Goal: Transaction & Acquisition: Book appointment/travel/reservation

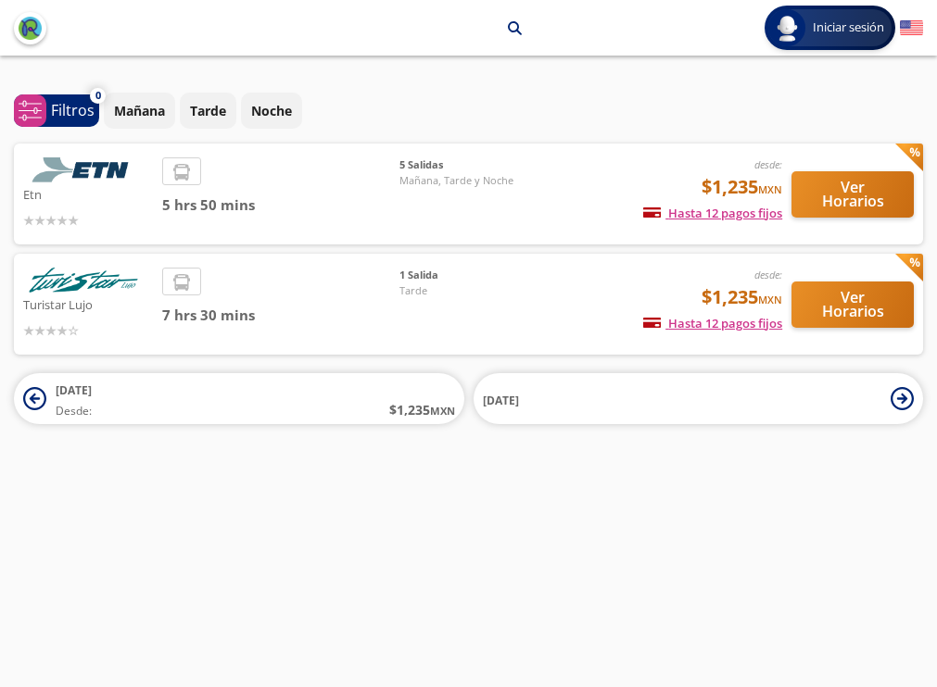
click at [835, 171] on button "Ver Horarios" at bounding box center [852, 194] width 122 height 46
click at [852, 282] on button "Ver Horarios" at bounding box center [852, 305] width 122 height 46
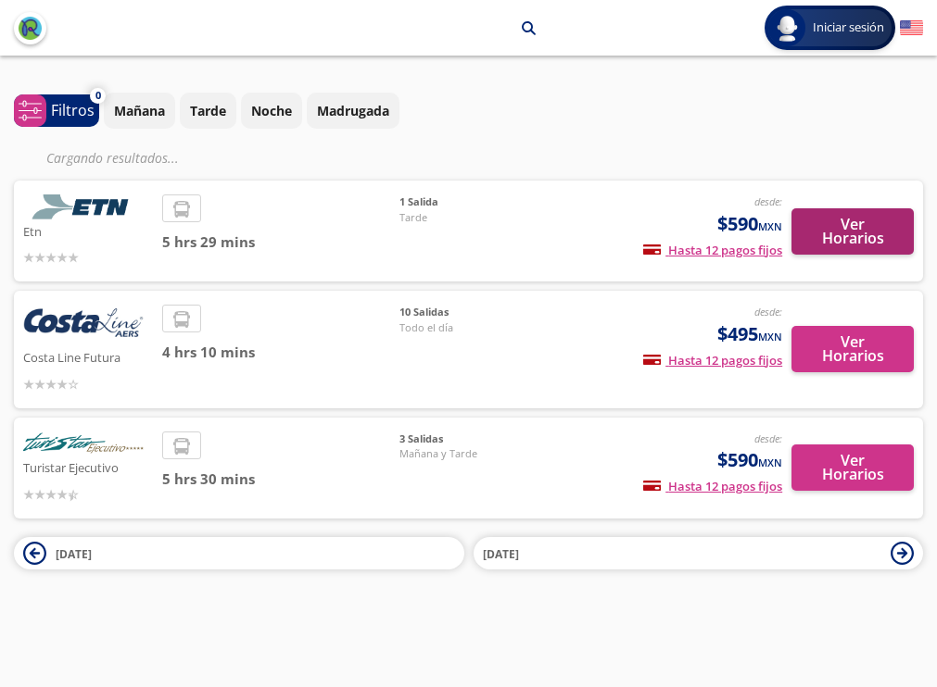
click at [845, 208] on button "Ver Horarios" at bounding box center [852, 231] width 122 height 46
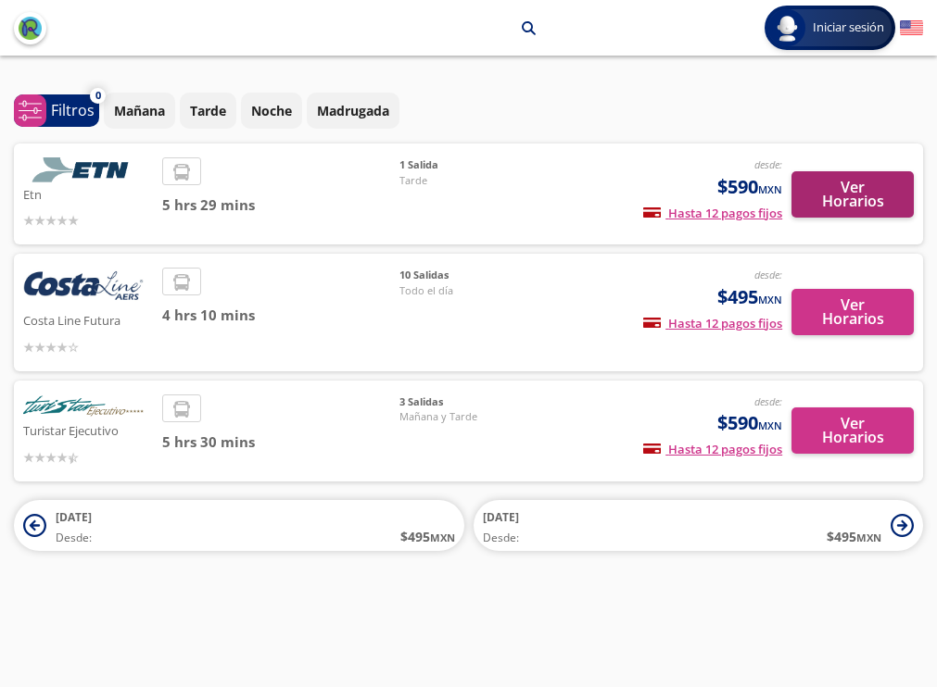
click at [840, 172] on button "Ver Horarios" at bounding box center [852, 194] width 122 height 46
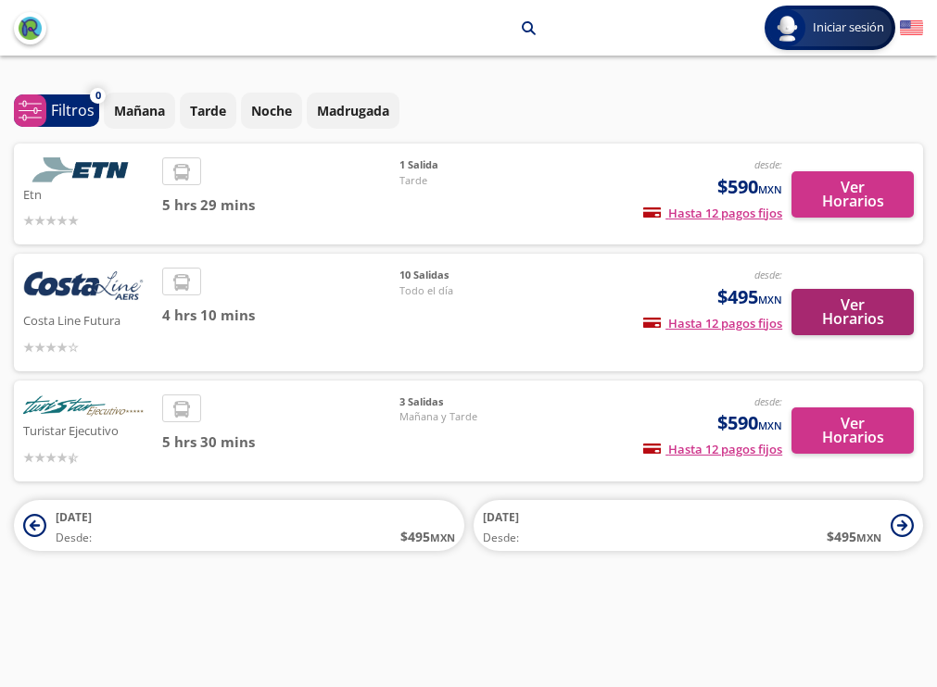
click at [833, 289] on button "Ver Horarios" at bounding box center [852, 312] width 122 height 46
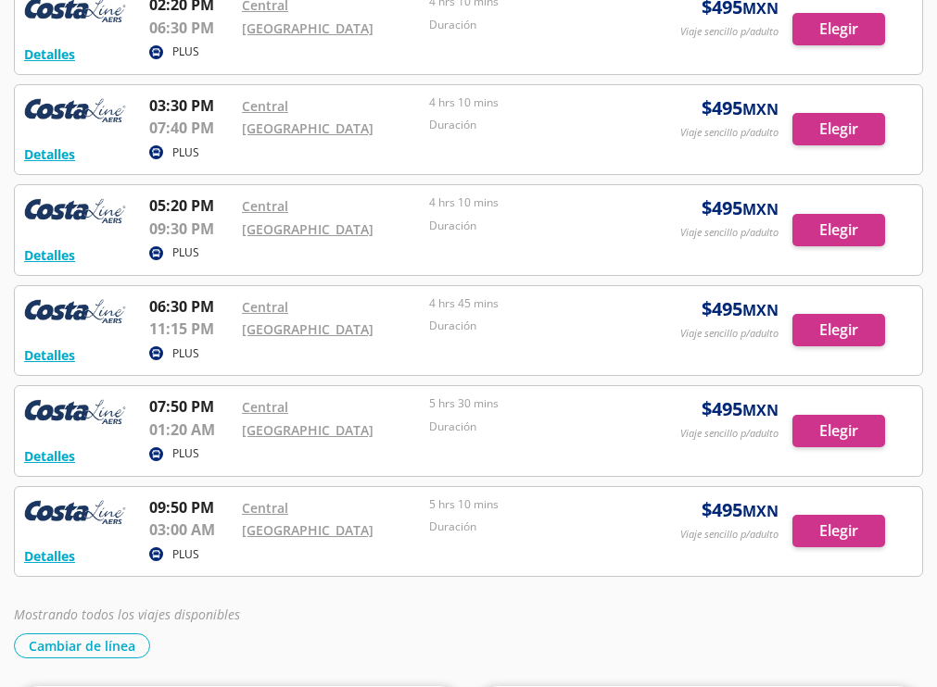
scroll to position [580, 0]
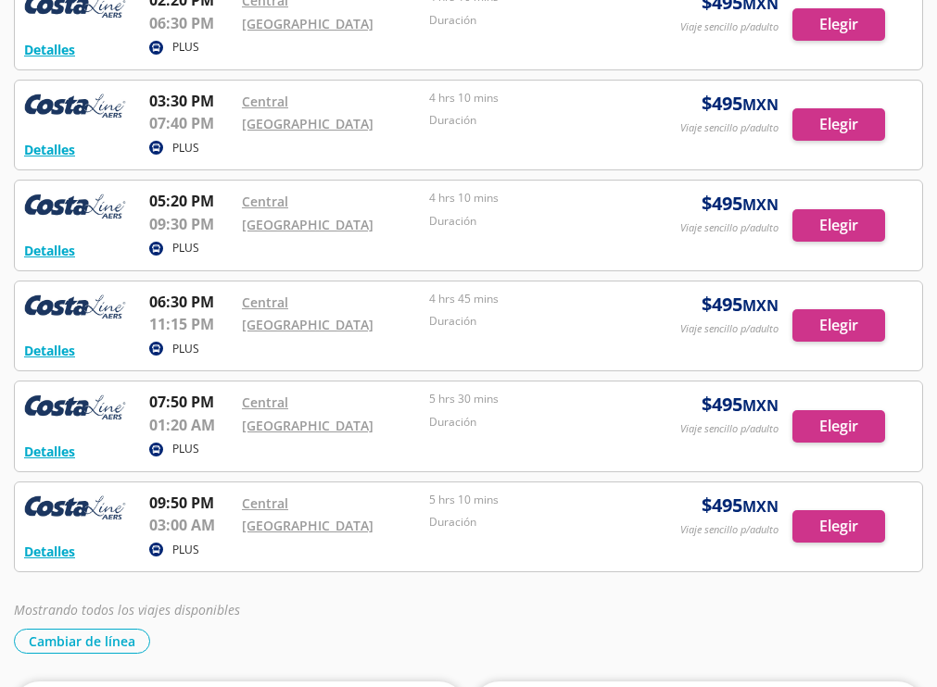
click at [835, 321] on div at bounding box center [468, 327] width 907 height 90
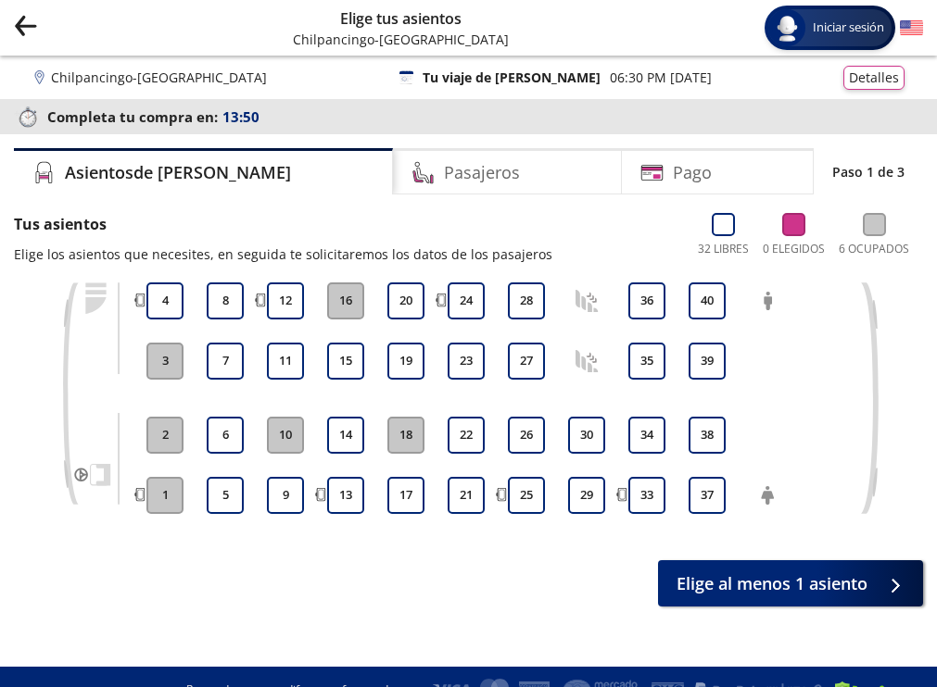
click at [19, 31] on icon "Group 9 Created with Sketch." at bounding box center [25, 25] width 23 height 23
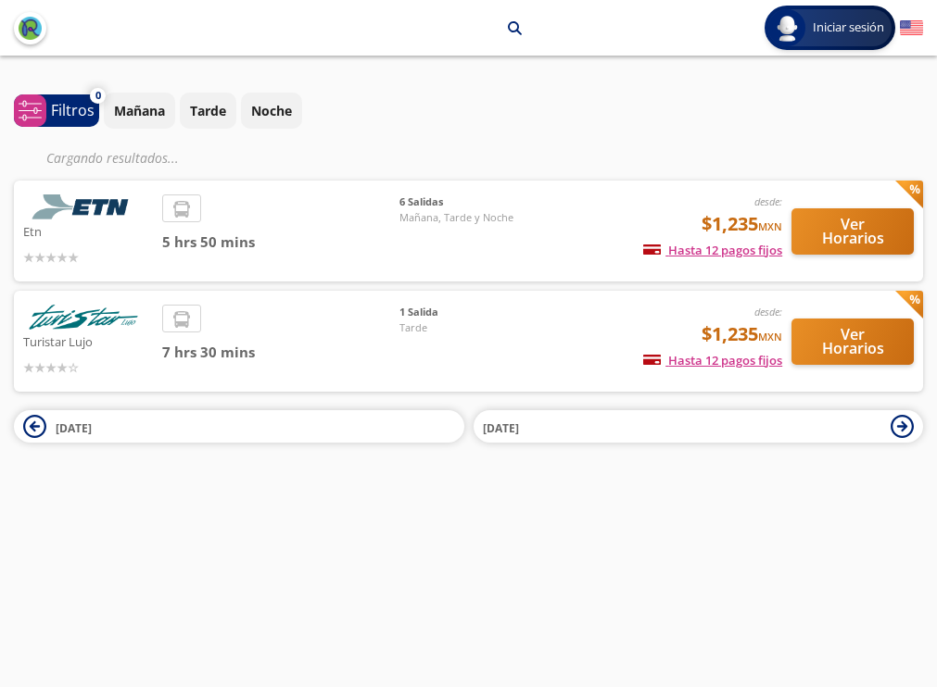
click at [843, 211] on button "Ver Horarios" at bounding box center [852, 231] width 122 height 46
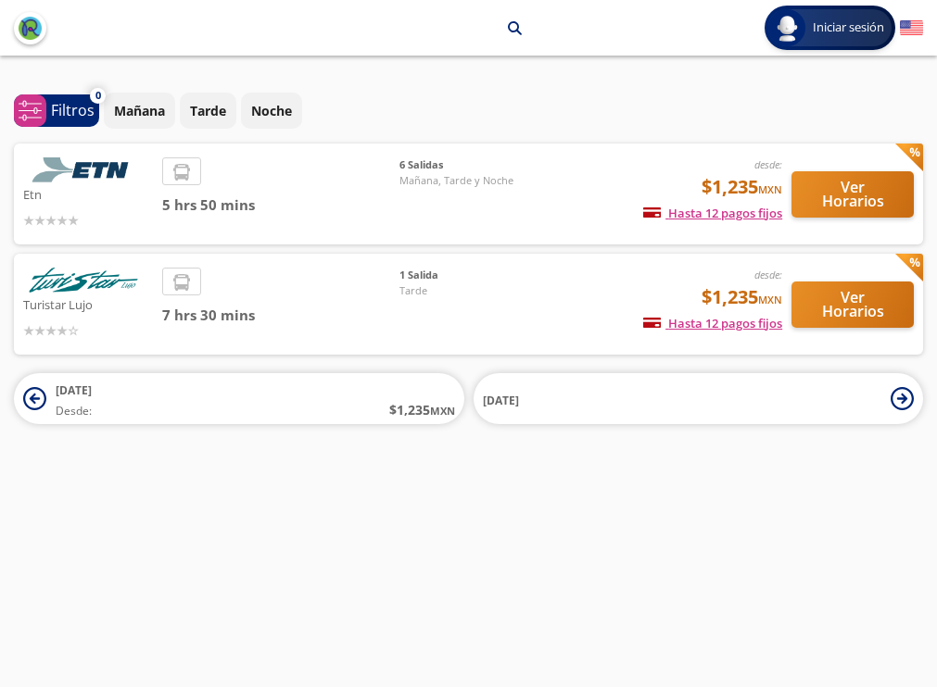
click at [833, 284] on button "Ver Horarios" at bounding box center [852, 305] width 122 height 46
click at [850, 172] on button "Ver Horarios" at bounding box center [852, 194] width 122 height 46
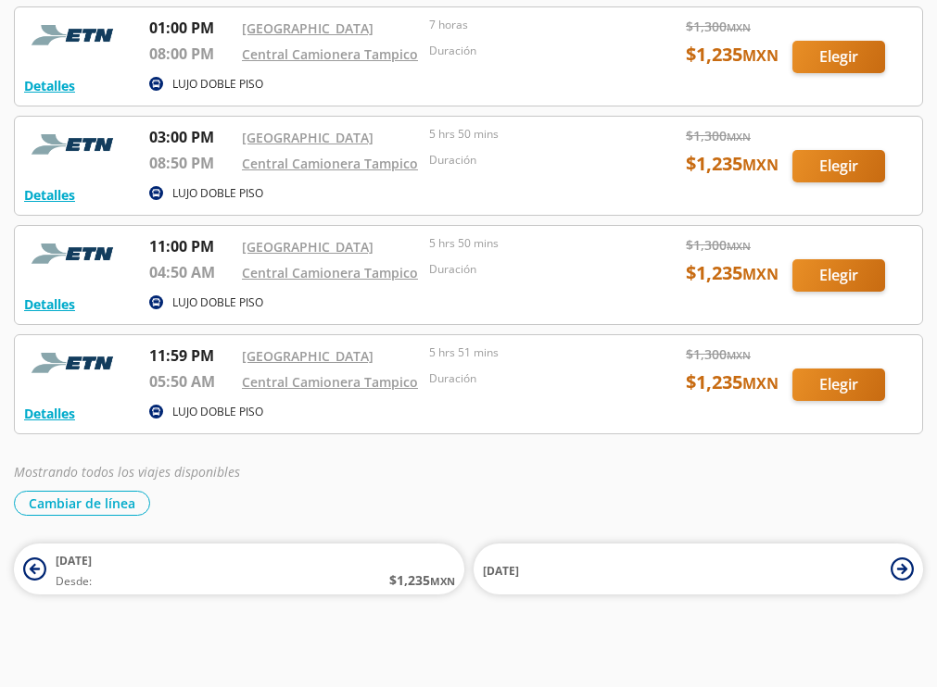
scroll to position [369, 0]
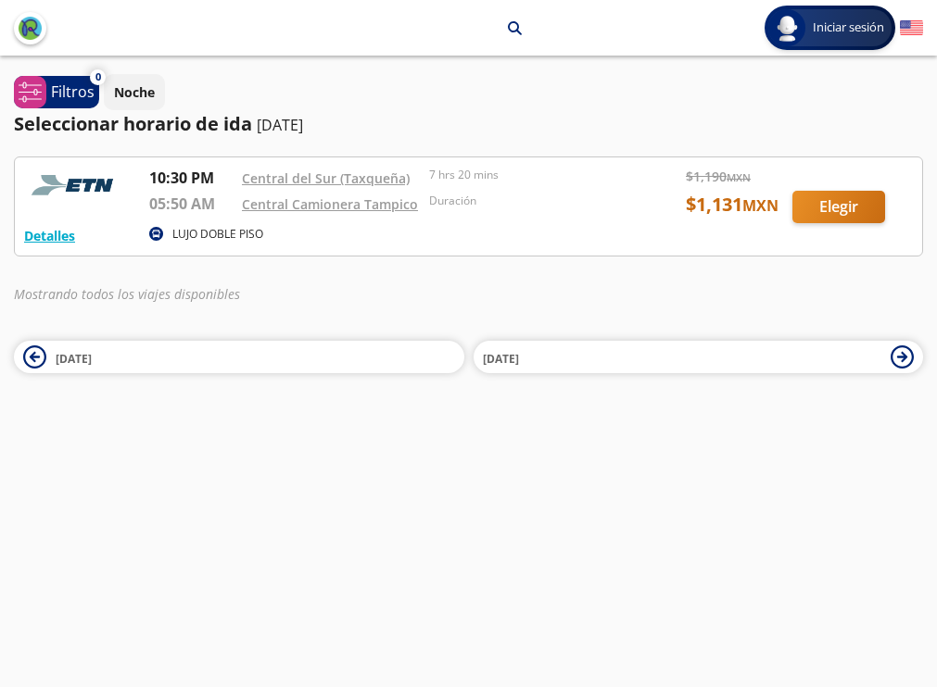
click at [847, 204] on div at bounding box center [468, 206] width 907 height 98
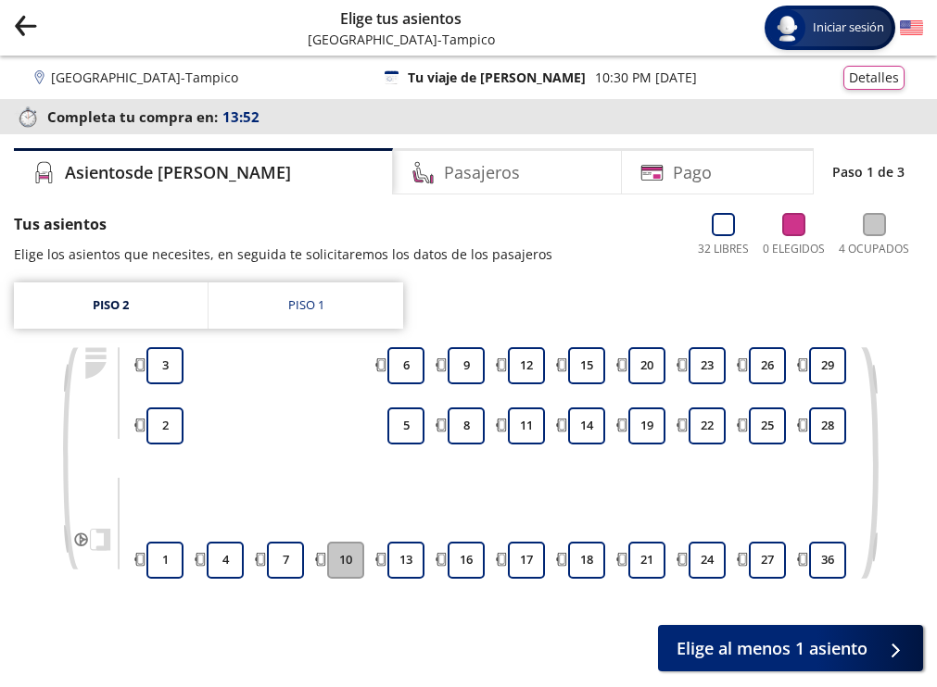
click at [23, 28] on icon "Group 9 Created with Sketch." at bounding box center [25, 25] width 23 height 23
